Goal: Download file/media

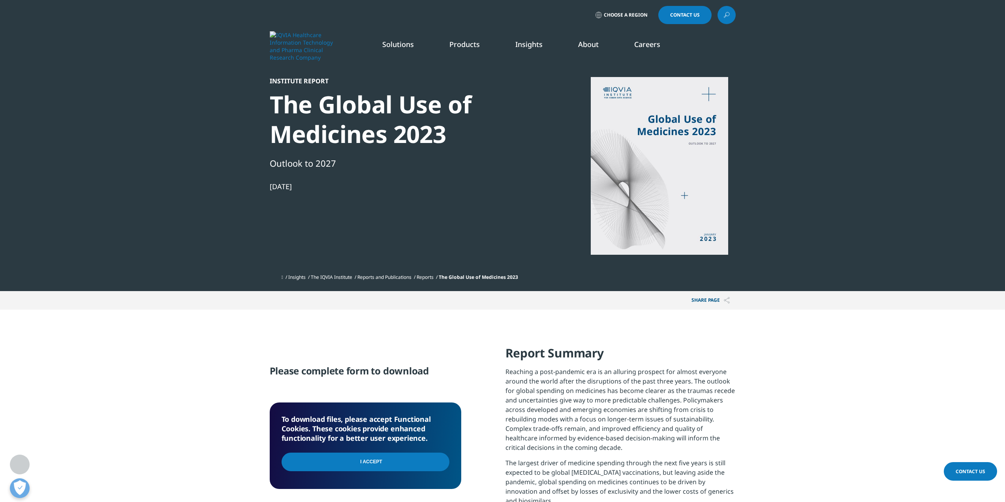
scroll to position [197, 0]
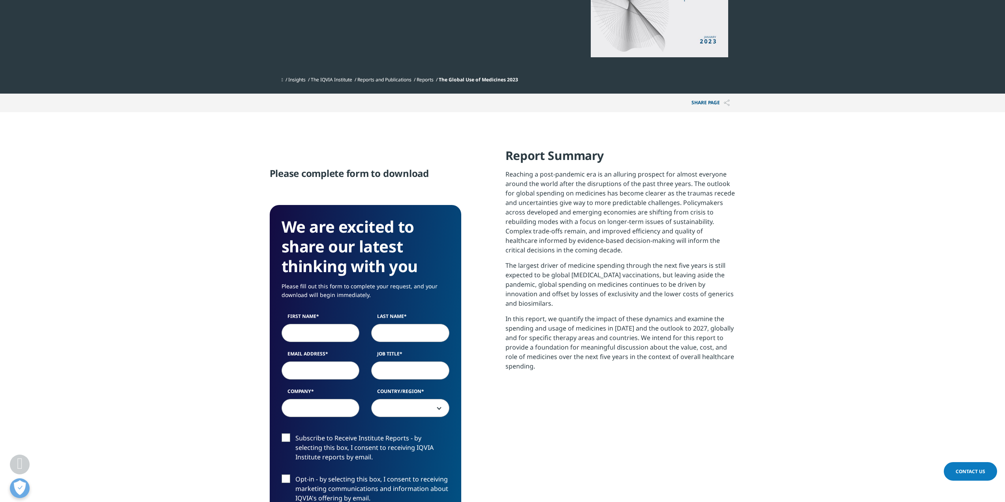
scroll to position [329, 0]
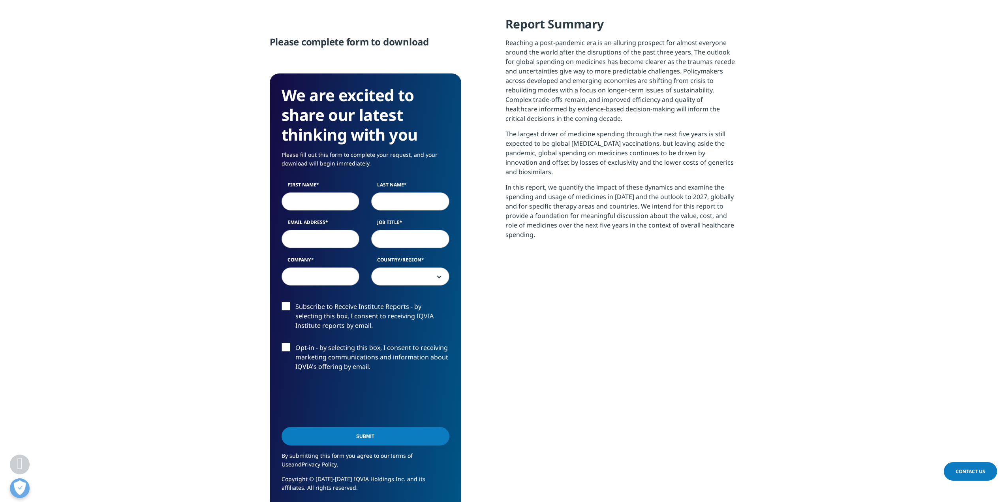
click at [428, 279] on span at bounding box center [410, 277] width 77 height 18
click at [402, 278] on span at bounding box center [410, 277] width 77 height 18
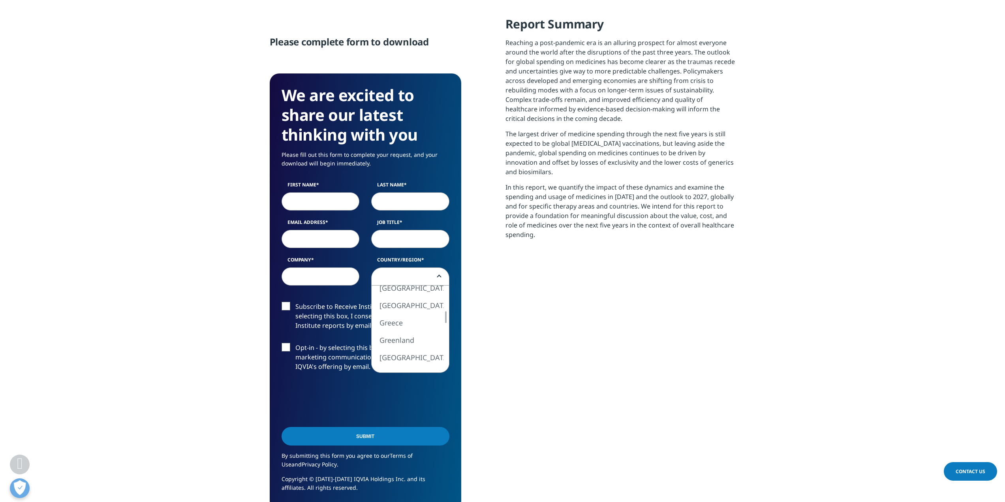
select select "[GEOGRAPHIC_DATA]"
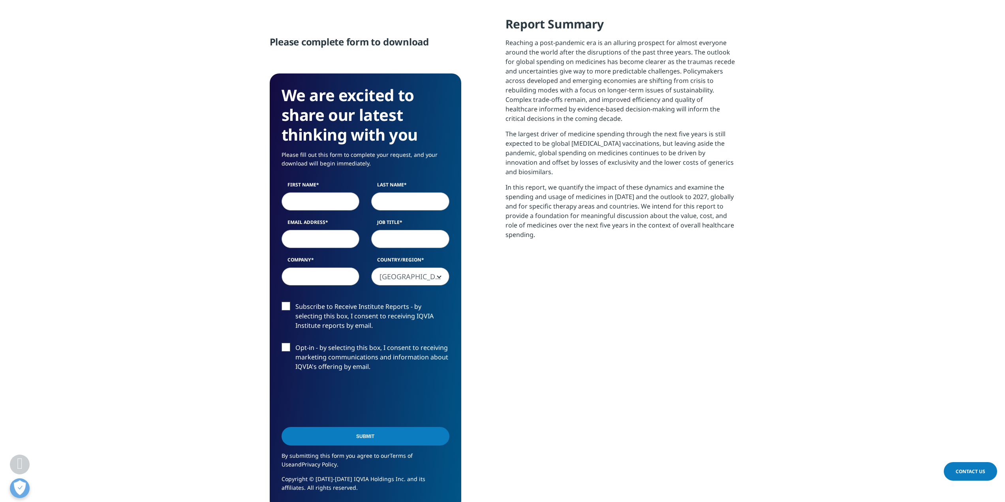
click at [328, 276] on input "Company" at bounding box center [321, 276] width 78 height 18
type input "stradoo"
click at [313, 242] on input "Email Address" at bounding box center [321, 239] width 78 height 18
type input "j.schorhfeide@stradoo.com"
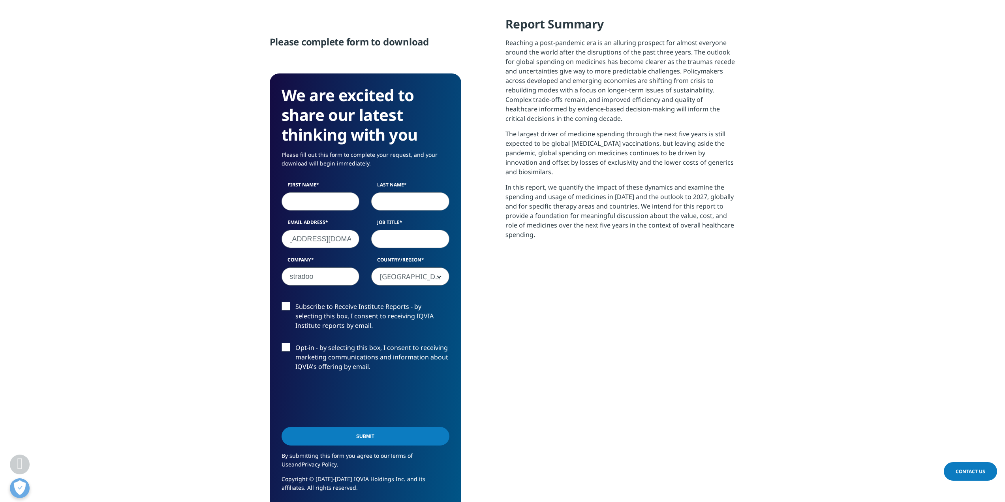
scroll to position [0, 0]
click at [324, 201] on input "First Name" at bounding box center [321, 201] width 78 height 18
type input "Jan Luca"
type input "Schorfheide"
click at [400, 237] on input "Job Title" at bounding box center [410, 239] width 78 height 18
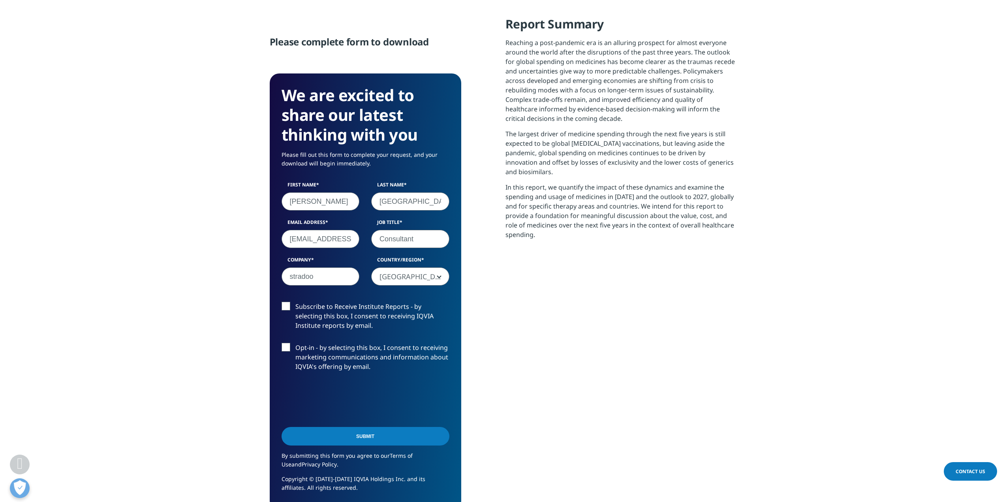
type input "Consultant"
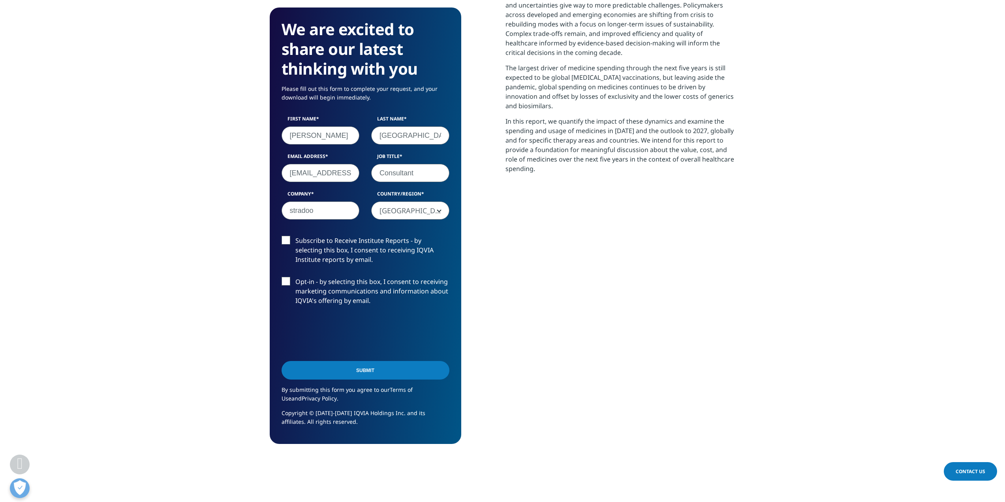
click at [394, 367] on input "Submit" at bounding box center [366, 370] width 168 height 19
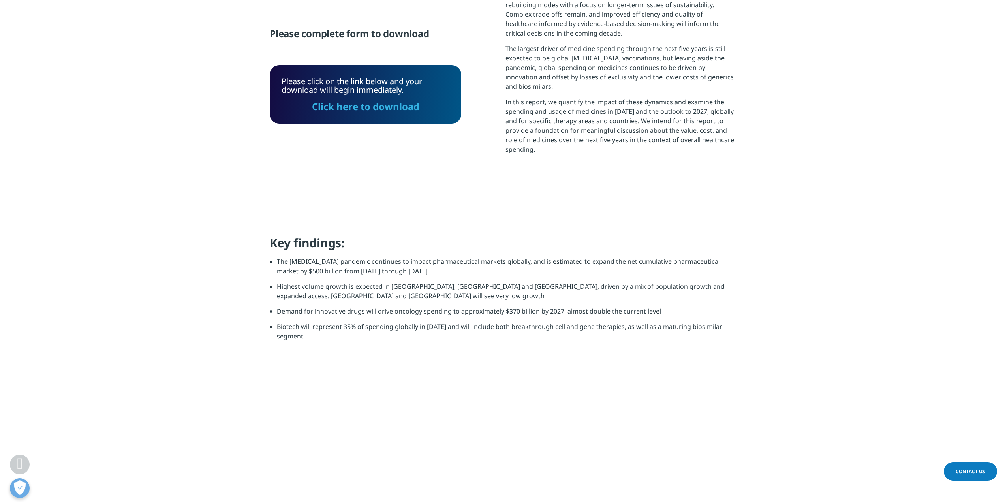
scroll to position [239, 466]
click at [369, 110] on link "Click here to download" at bounding box center [365, 106] width 107 height 13
